Goal: Information Seeking & Learning: Learn about a topic

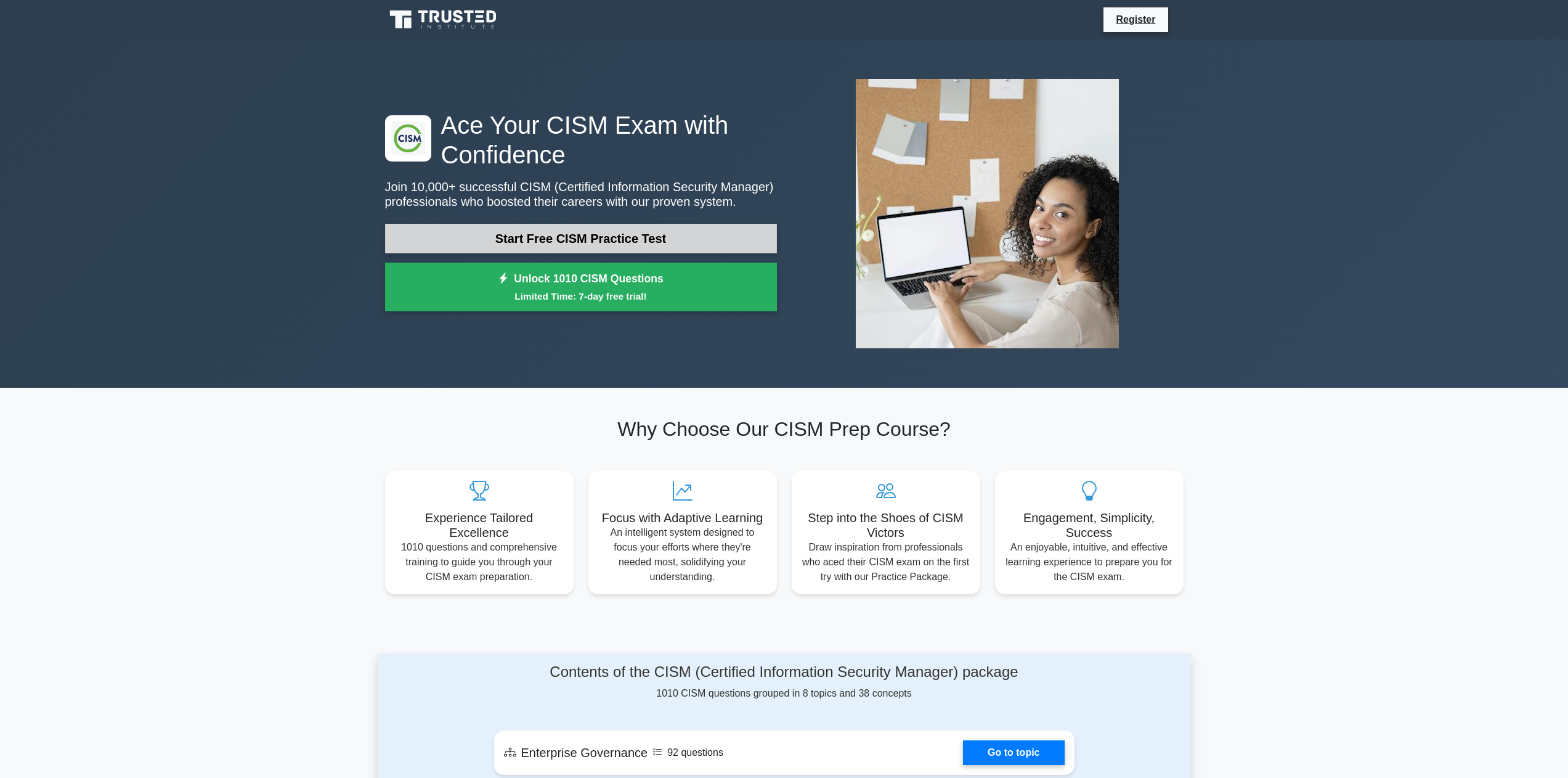
click at [607, 232] on link "Start Free CISM Practice Test" at bounding box center [581, 238] width 392 height 30
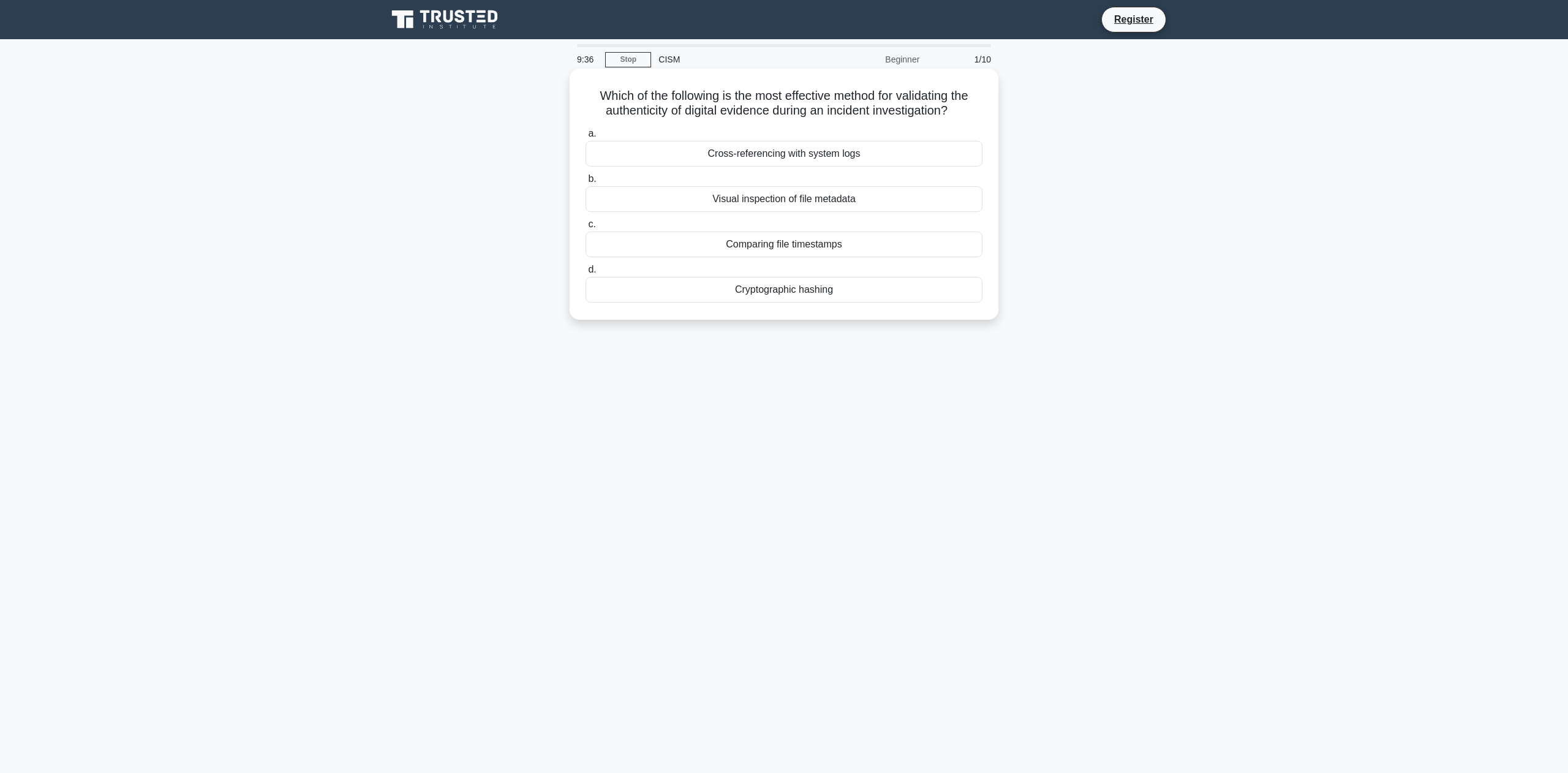
click at [765, 303] on div "Cryptographic hashing" at bounding box center [784, 290] width 397 height 26
click at [585, 274] on input "d. Cryptographic hashing" at bounding box center [585, 270] width 0 height 8
click at [767, 246] on div "Implementing a risk-based approach with continuous monitoring" at bounding box center [784, 244] width 397 height 26
click at [585, 228] on input "c. Implementing a risk-based approach with continuous monitoring" at bounding box center [585, 225] width 0 height 8
click at [788, 195] on div "Integrating security practices into daily workflows" at bounding box center [784, 199] width 397 height 26
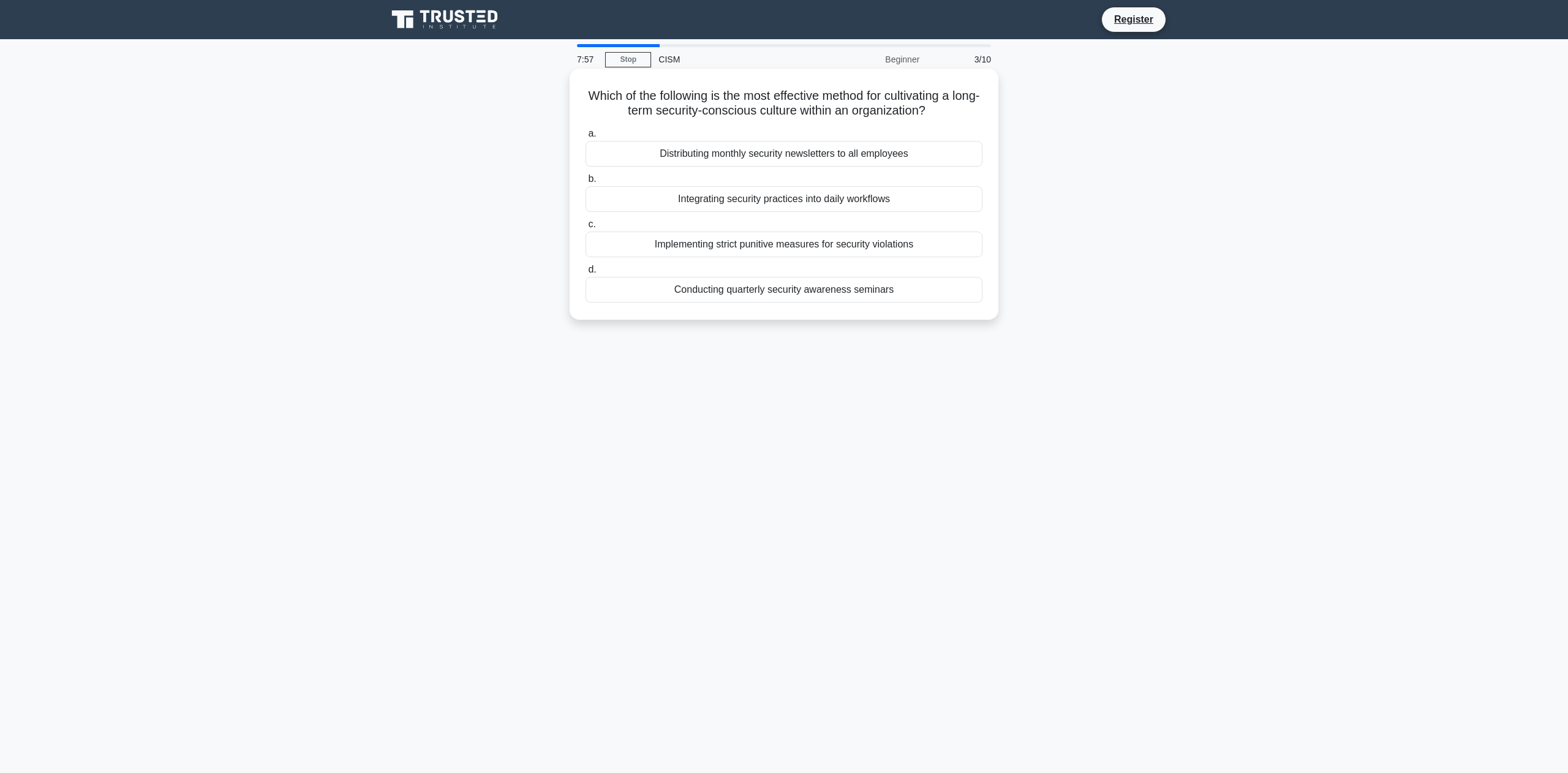
click at [585, 183] on input "b. Integrating security practices into daily workflows" at bounding box center [585, 179] width 0 height 8
click at [788, 303] on div "Splunk Enterprise Security" at bounding box center [784, 290] width 397 height 26
click at [585, 274] on input "d. Splunk Enterprise Security" at bounding box center [585, 270] width 0 height 8
click at [769, 288] on div "Conducting stakeholder interviews and workshops" at bounding box center [784, 290] width 397 height 26
click at [585, 274] on input "d. Conducting stakeholder interviews and workshops" at bounding box center [585, 270] width 0 height 8
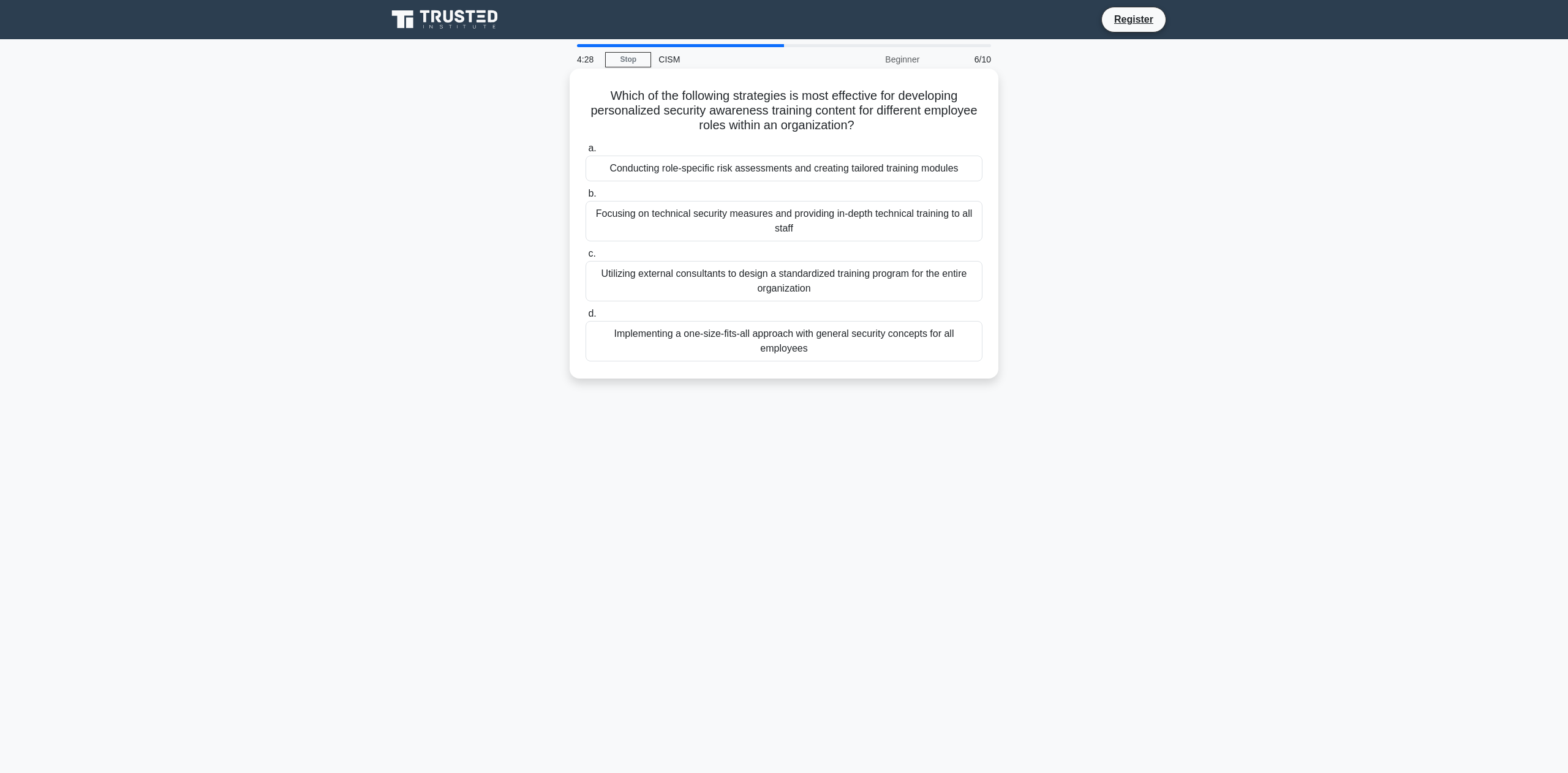
click at [825, 169] on div "Conducting role-specific risk assessments and creating tailored training modules" at bounding box center [784, 169] width 397 height 26
click at [585, 153] on input "a. Conducting role-specific risk assessments and creating tailored training mod…" at bounding box center [585, 148] width 0 height 8
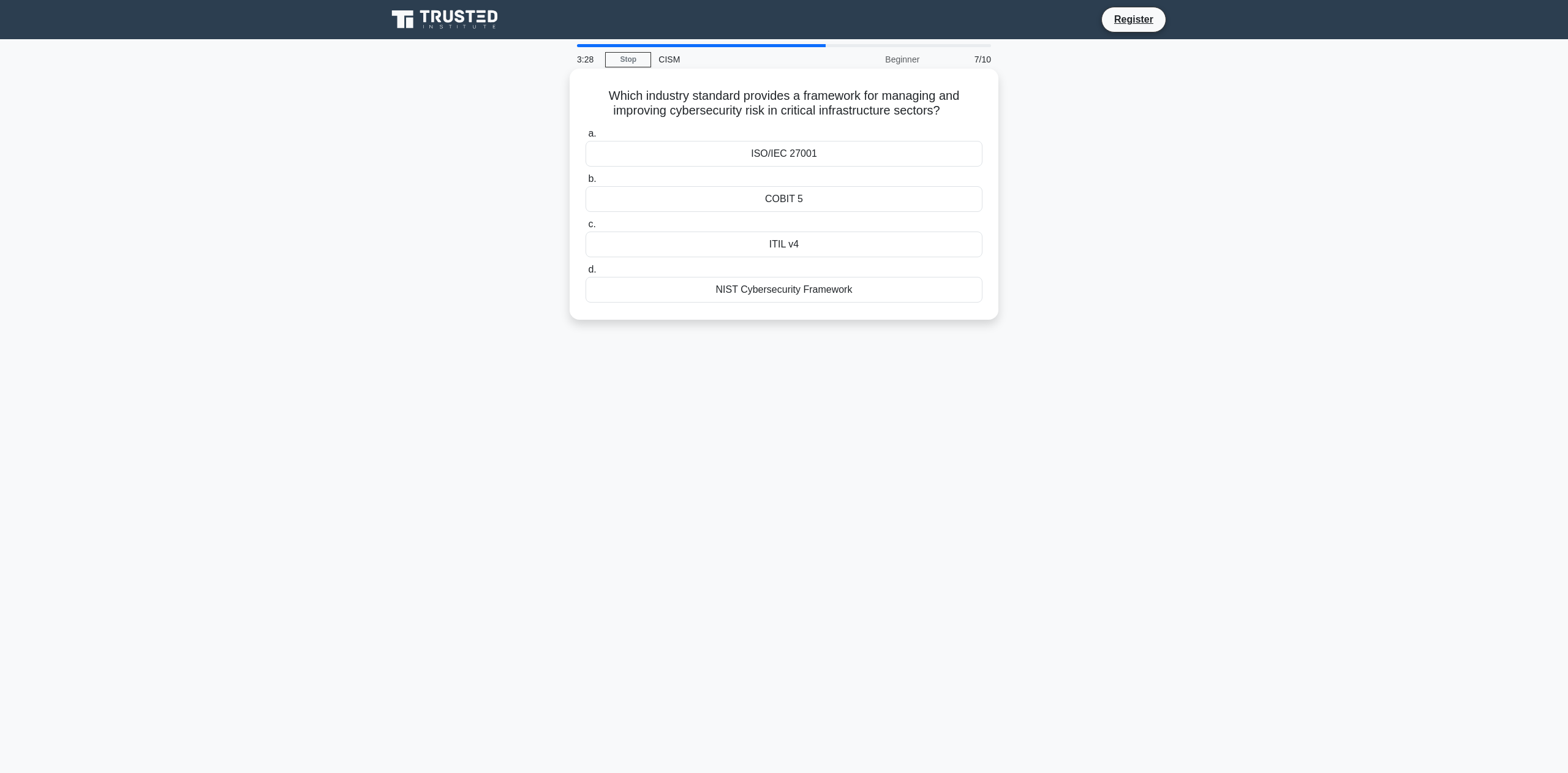
click at [760, 291] on div "NIST Cybersecurity Framework" at bounding box center [784, 290] width 397 height 26
click at [585, 274] on input "d. NIST Cybersecurity Framework" at bounding box center [585, 270] width 0 height 8
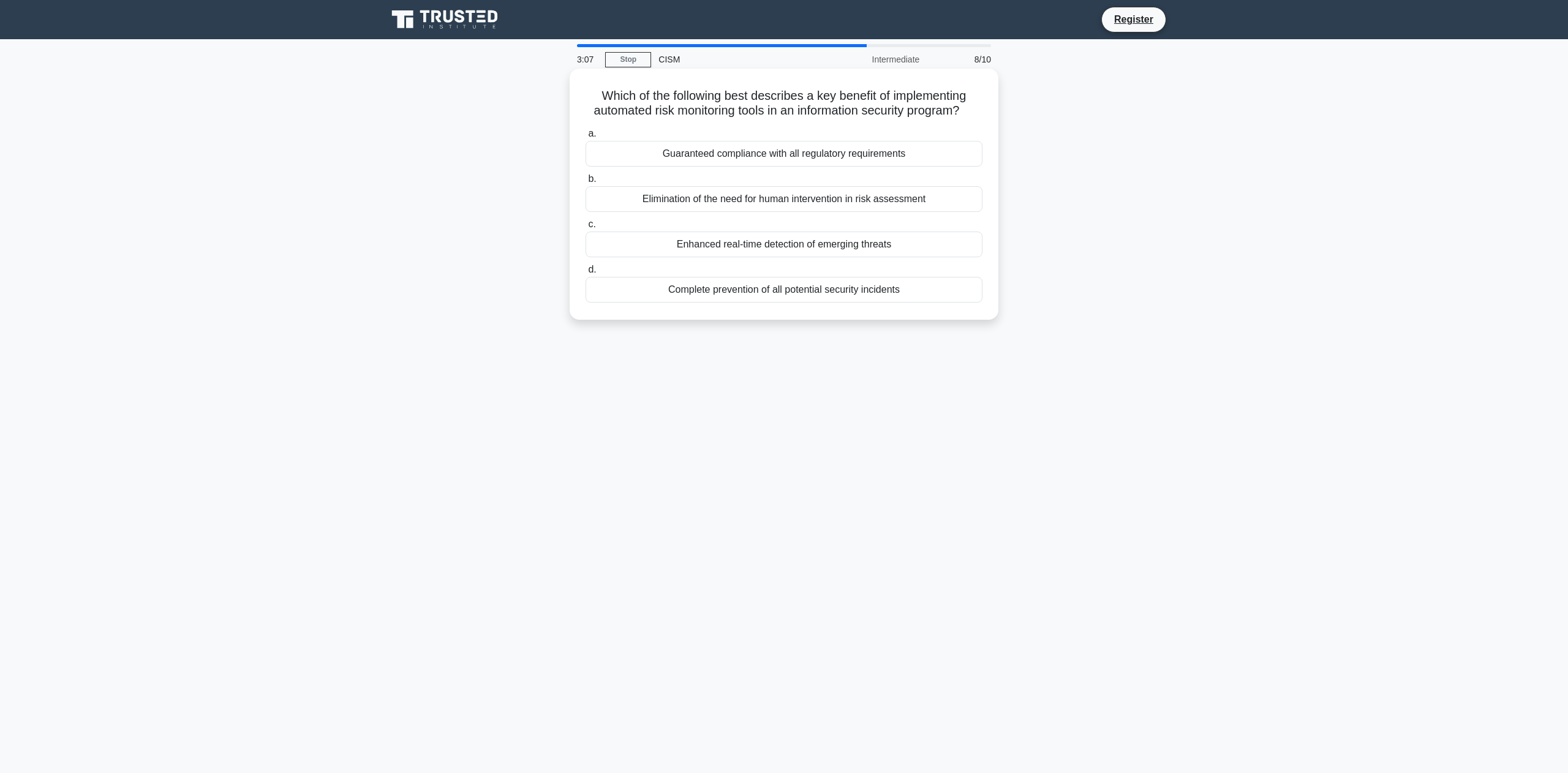
click at [788, 257] on div "Enhanced real-time detection of emerging threats" at bounding box center [784, 244] width 397 height 26
click at [585, 228] on input "c. Enhanced real-time detection of emerging threats" at bounding box center [585, 225] width 0 height 8
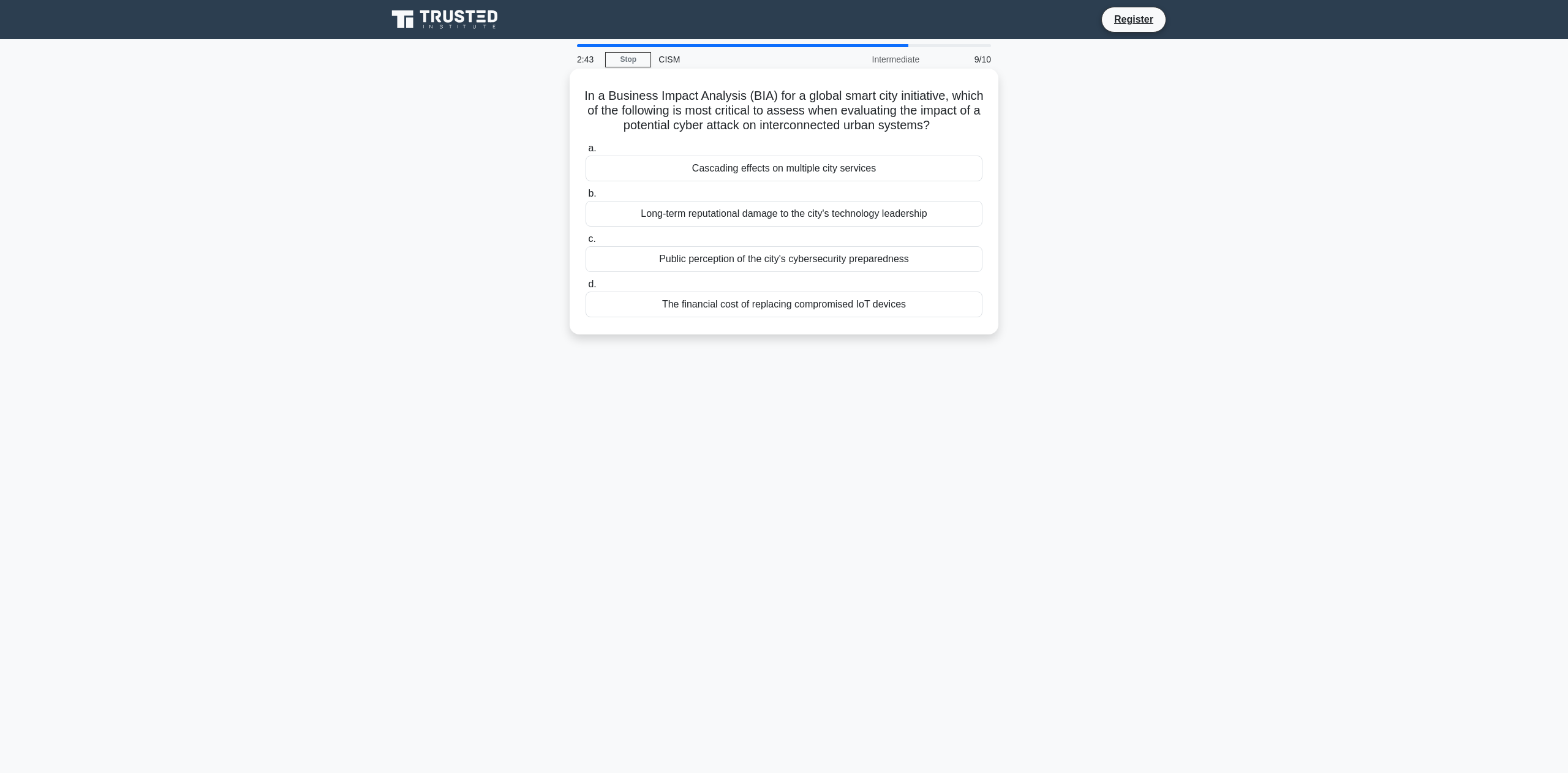
click at [758, 174] on div "Cascading effects on multiple city services" at bounding box center [784, 169] width 397 height 26
click at [585, 153] on input "a. Cascading effects on multiple city services" at bounding box center [585, 148] width 0 height 8
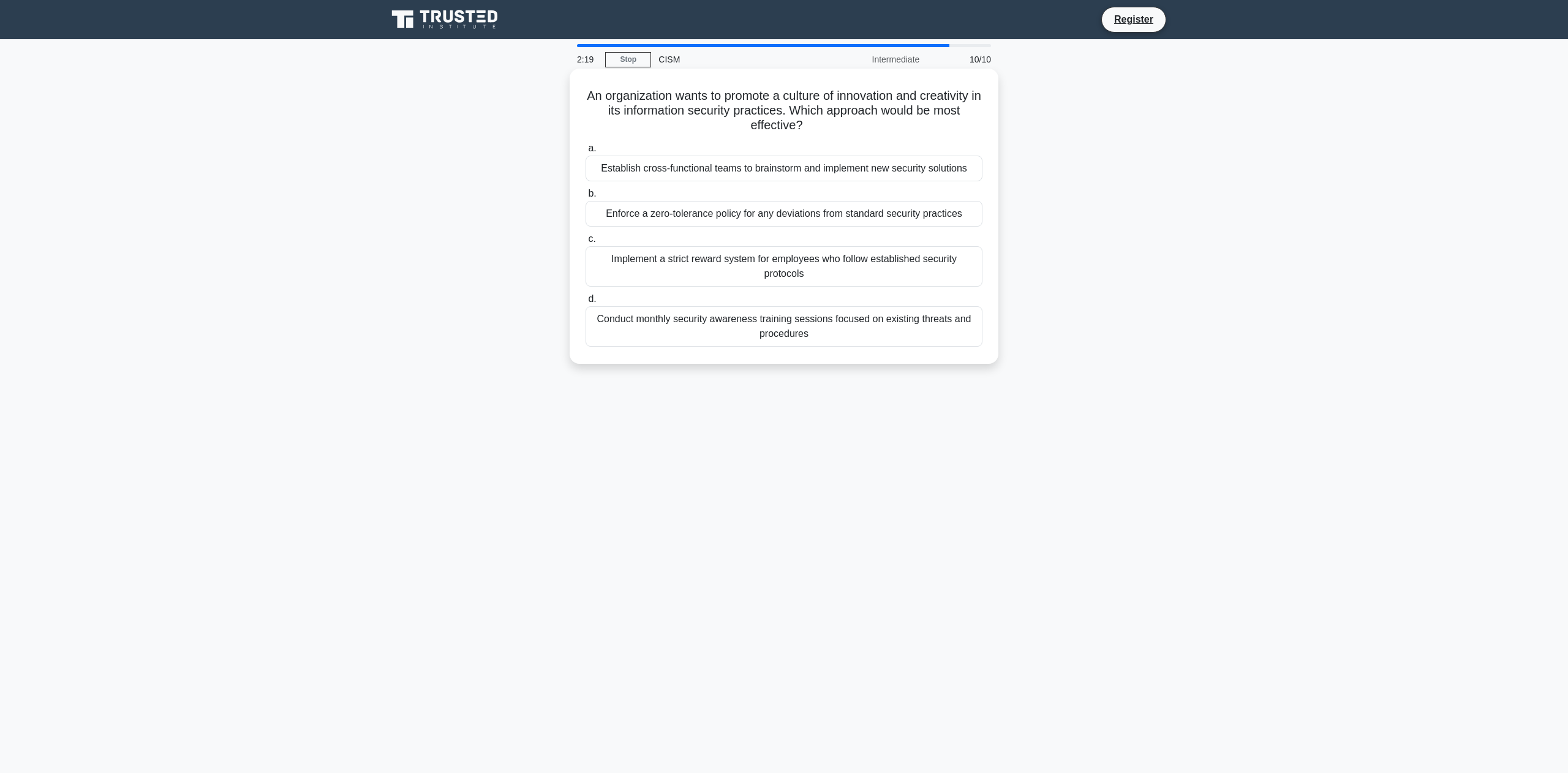
click at [776, 169] on div "Establish cross-functional teams to brainstorm and implement new security solut…" at bounding box center [784, 169] width 397 height 26
click at [585, 153] on input "a. Establish cross-functional teams to brainstorm and implement new security so…" at bounding box center [585, 148] width 0 height 8
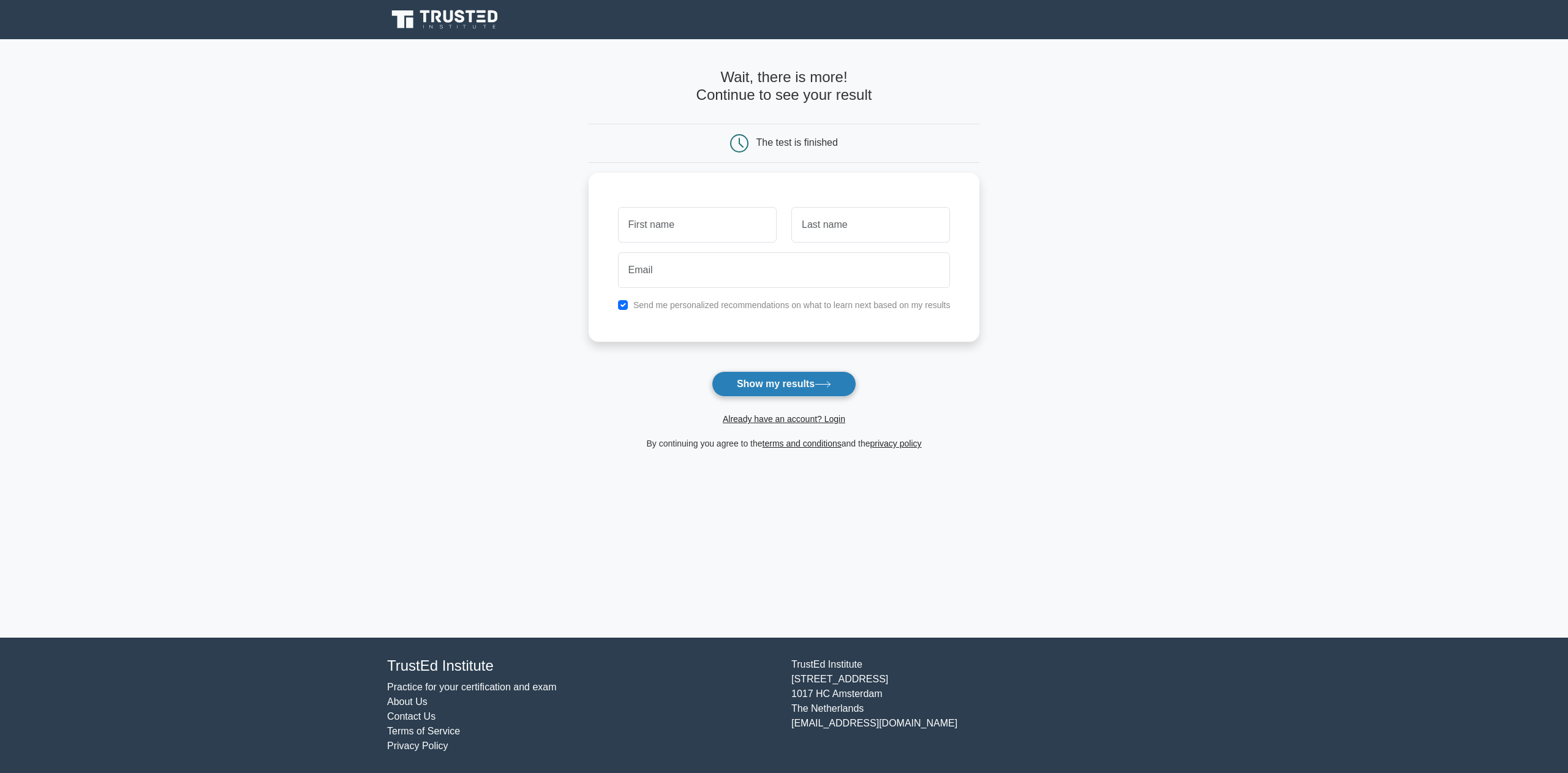
click at [810, 380] on button "Show my results" at bounding box center [784, 384] width 145 height 26
